Goal: Task Accomplishment & Management: Manage account settings

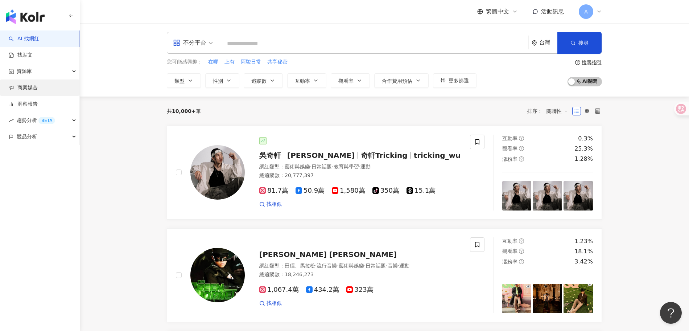
click at [38, 90] on link "商案媒合" at bounding box center [23, 87] width 29 height 7
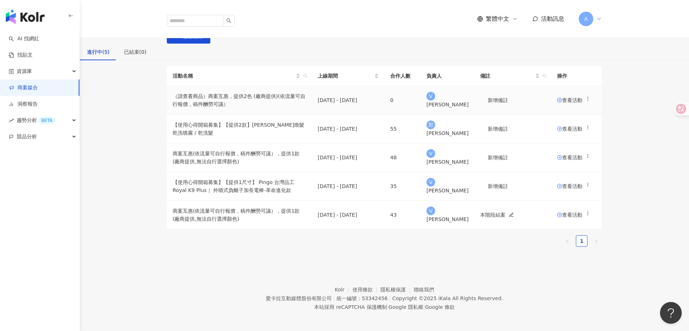
click at [562, 103] on span "查看活動" at bounding box center [569, 100] width 25 height 5
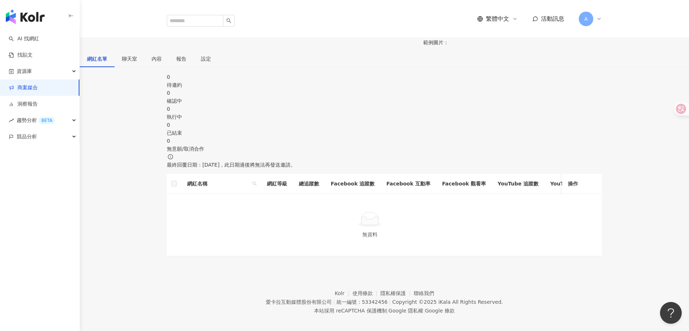
scroll to position [119, 0]
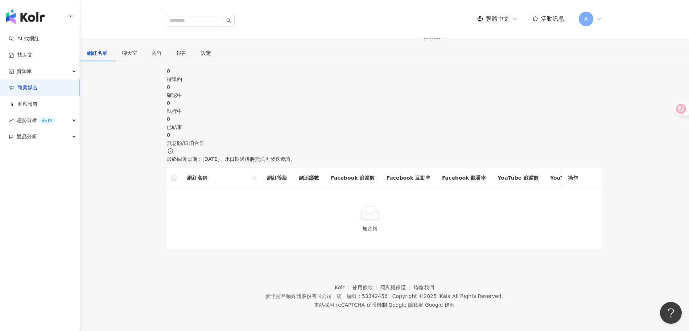
click at [278, 91] on div "確認中" at bounding box center [384, 95] width 435 height 8
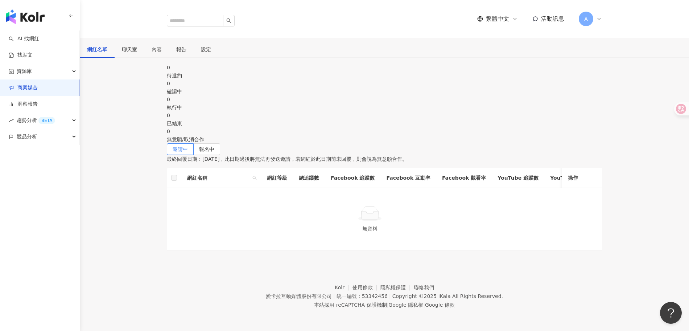
click at [203, 79] on div "待邀約" at bounding box center [384, 75] width 435 height 8
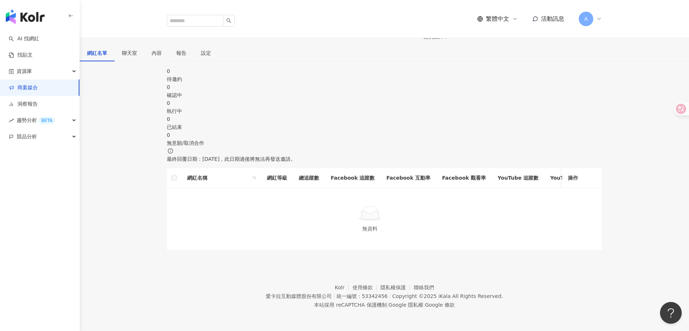
click at [320, 92] on div "0 確認中" at bounding box center [384, 91] width 435 height 16
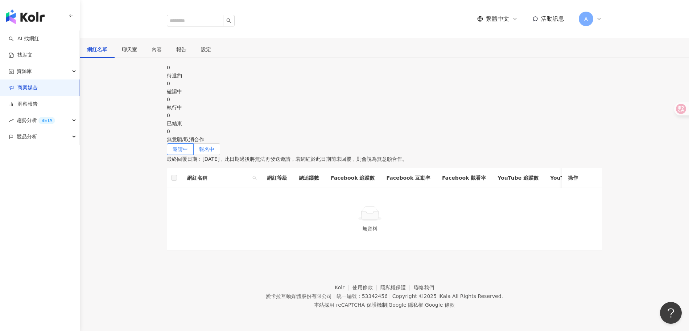
click at [220, 143] on label "報名中" at bounding box center [207, 149] width 26 height 12
click at [188, 146] on span "邀請中" at bounding box center [180, 149] width 15 height 6
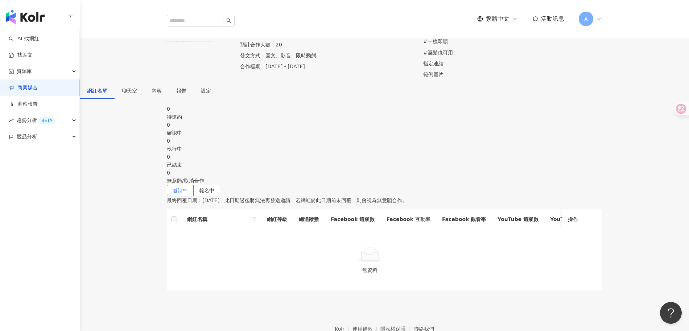
scroll to position [49, 0]
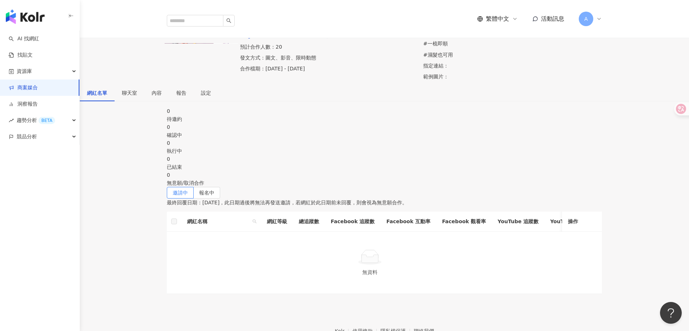
click at [137, 95] on span "聊天室" at bounding box center [129, 92] width 15 height 5
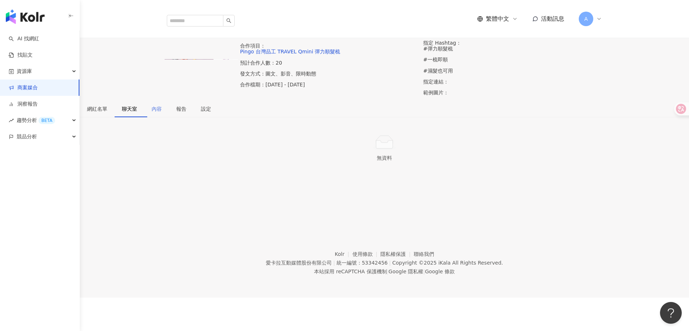
click at [169, 105] on div "內容" at bounding box center [156, 108] width 25 height 17
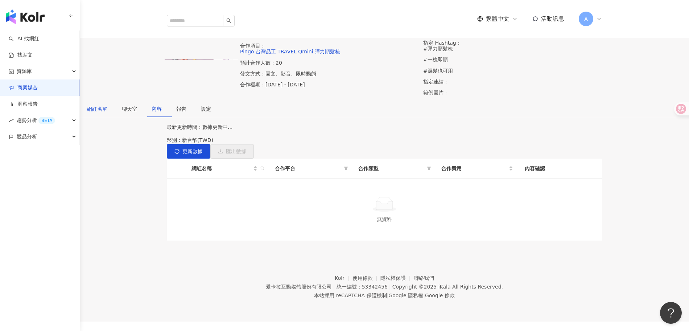
click at [107, 107] on div "網紅名單" at bounding box center [97, 109] width 20 height 8
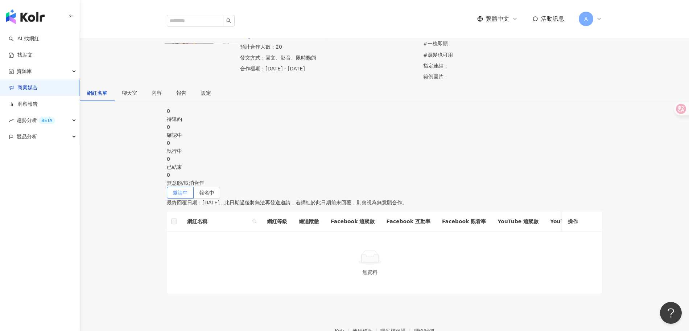
click at [144, 101] on div "聊天室" at bounding box center [130, 92] width 30 height 17
